Goal: Task Accomplishment & Management: Manage account settings

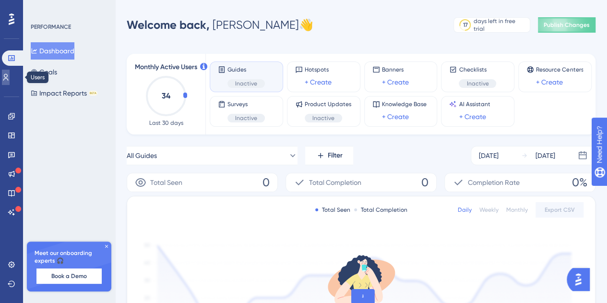
click at [9, 78] on icon at bounding box center [5, 77] width 5 height 7
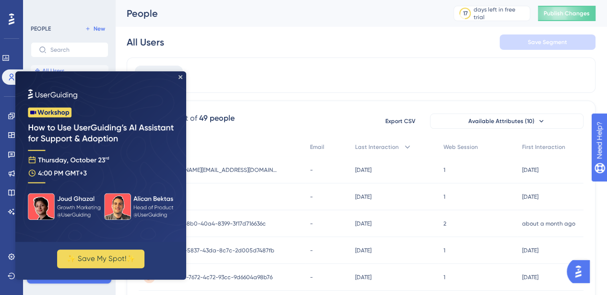
click at [182, 76] on img at bounding box center [100, 156] width 171 height 171
click at [180, 77] on icon "Close Preview" at bounding box center [180, 77] width 4 height 4
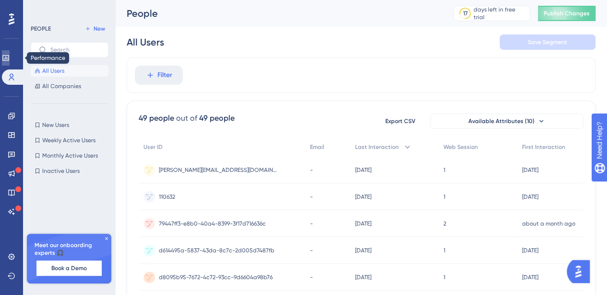
click at [10, 56] on icon at bounding box center [6, 58] width 8 height 8
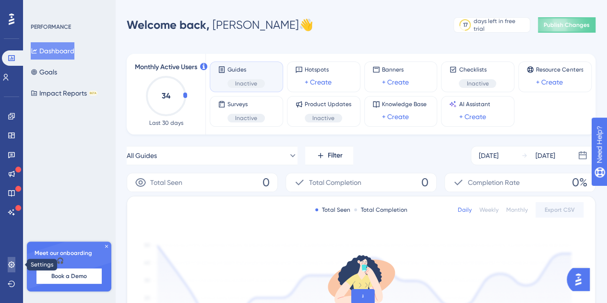
click at [9, 264] on icon at bounding box center [11, 264] width 6 height 6
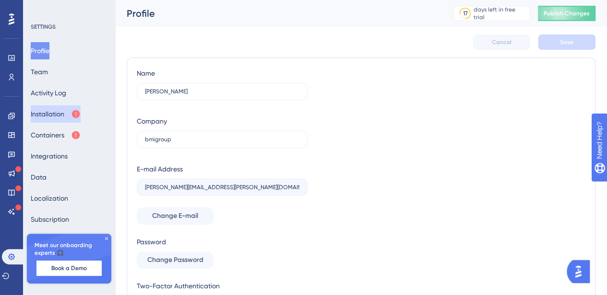
click at [68, 113] on button "Installation" at bounding box center [56, 114] width 50 height 17
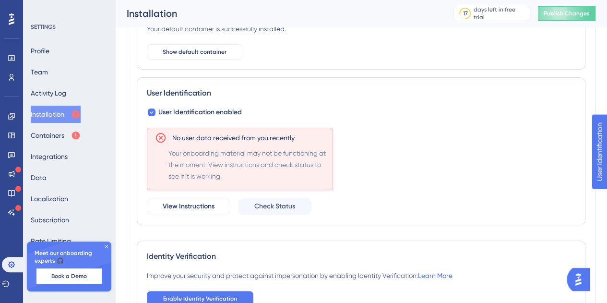
scroll to position [161, 0]
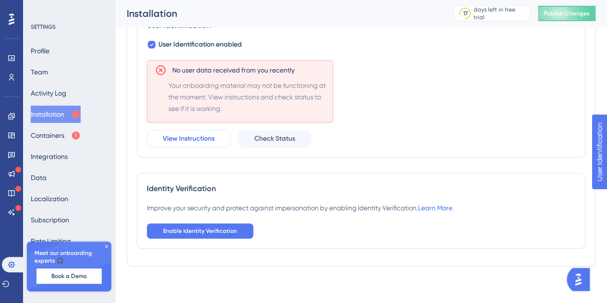
click at [211, 139] on span "View Instructions" at bounding box center [189, 139] width 52 height 12
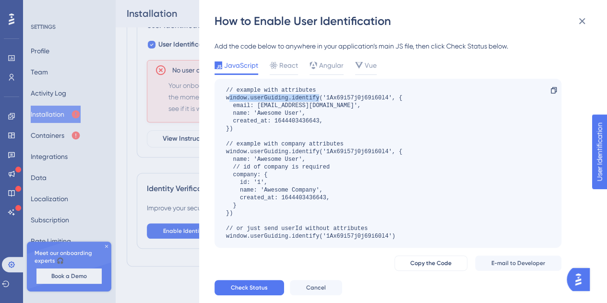
drag, startPoint x: 318, startPoint y: 99, endPoint x: 227, endPoint y: 95, distance: 91.2
click at [227, 95] on div "// example with attributes window.userGuiding.identify('1Ax69i57j0j69i60l4', { …" at bounding box center [314, 162] width 176 height 153
copy div "window.userGuiding.identify"
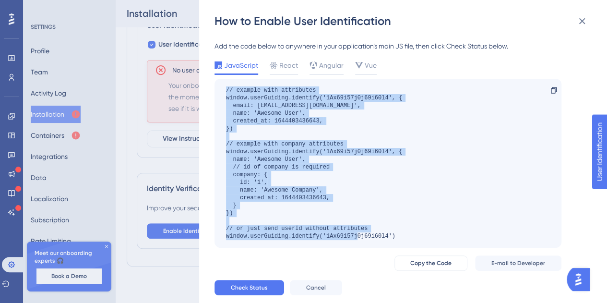
drag, startPoint x: 399, startPoint y: 233, endPoint x: 211, endPoint y: 87, distance: 237.9
click at [211, 87] on div "How to Enable User Identification Add the code below to anywhere in your applic…" at bounding box center [403, 151] width 408 height 303
copy div "// example with attributes window.userGuiding.identify('1Ax69i57j0j69i60l4', { …"
